Goal: Transaction & Acquisition: Download file/media

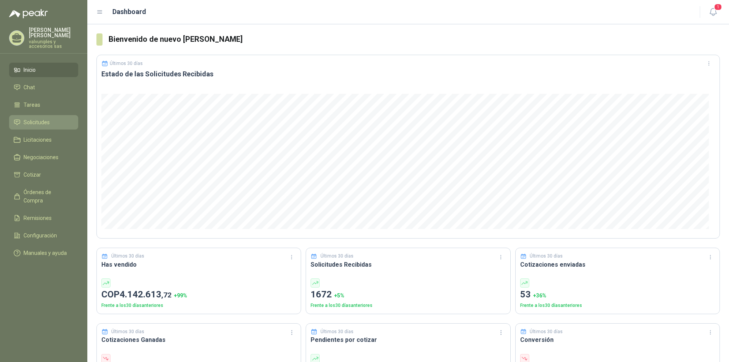
click at [48, 118] on span "Solicitudes" at bounding box center [37, 122] width 26 height 8
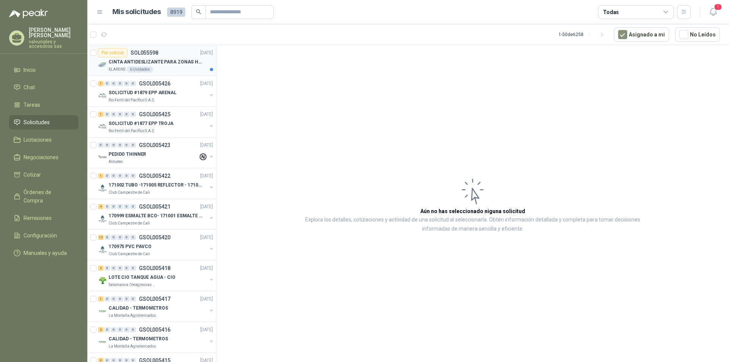
click at [151, 62] on p "CINTA ANTIDESLIZANTE PARA ZONAS HUMEDAS" at bounding box center [156, 61] width 95 height 7
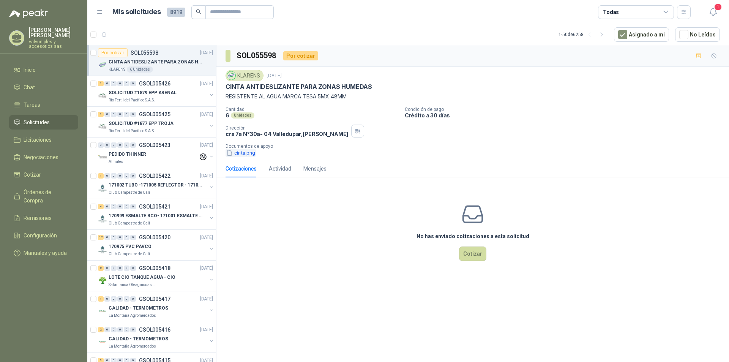
click at [249, 153] on button "cinta.png" at bounding box center [241, 153] width 30 height 8
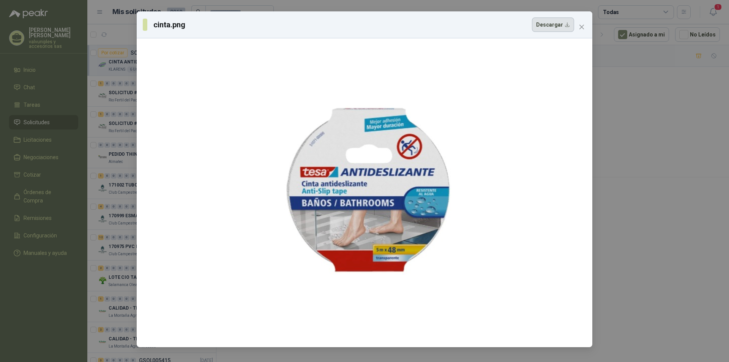
click at [560, 26] on button "Descargar" at bounding box center [553, 24] width 42 height 14
click at [579, 28] on icon "close" at bounding box center [582, 27] width 6 height 6
